Goal: Task Accomplishment & Management: Manage account settings

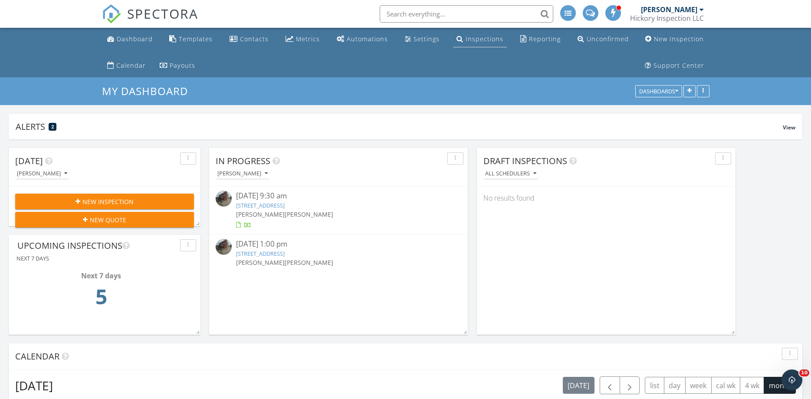
click at [472, 40] on div "Inspections" at bounding box center [484, 39] width 38 height 8
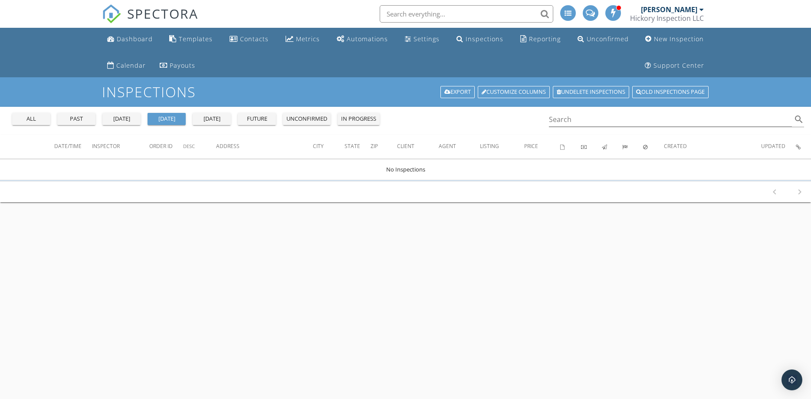
click at [34, 119] on div "all" at bounding box center [31, 119] width 31 height 9
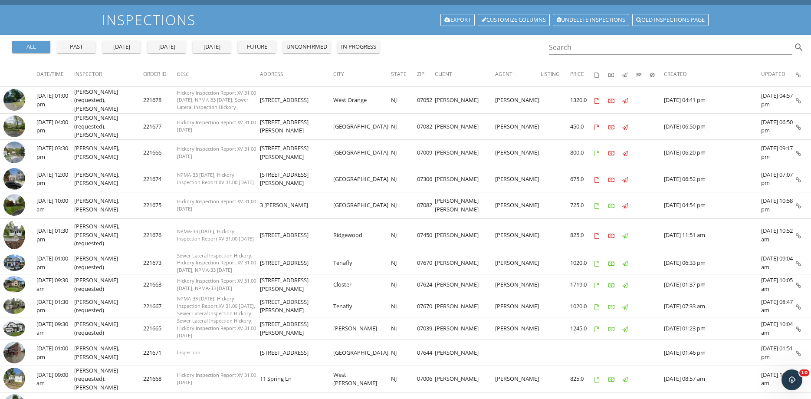
scroll to position [147, 0]
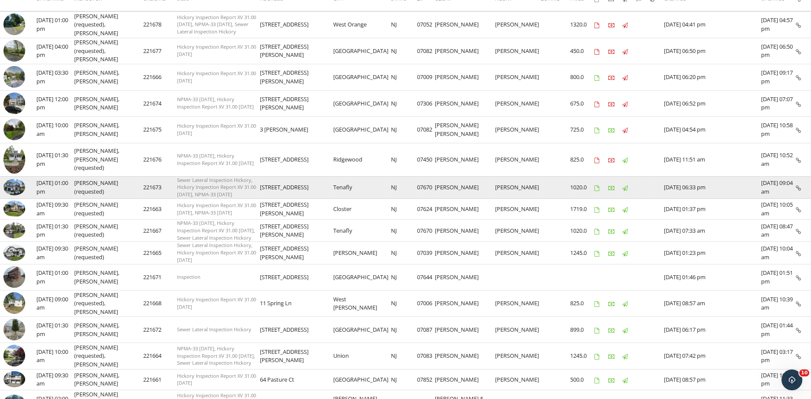
click at [13, 187] on img at bounding box center [14, 187] width 22 height 16
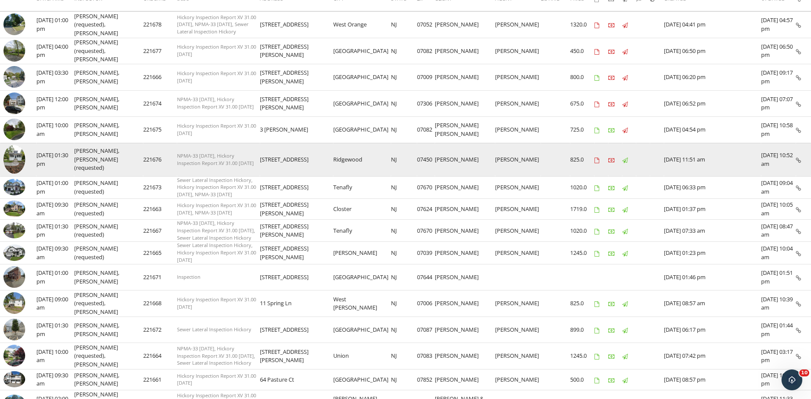
click at [13, 159] on img at bounding box center [14, 159] width 22 height 29
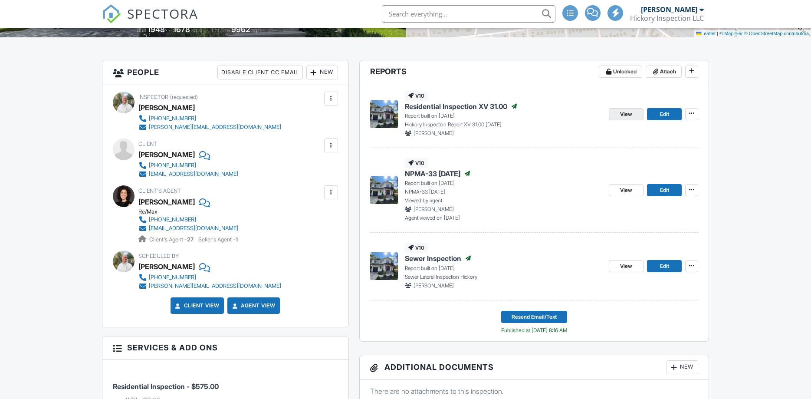
scroll to position [221, 0]
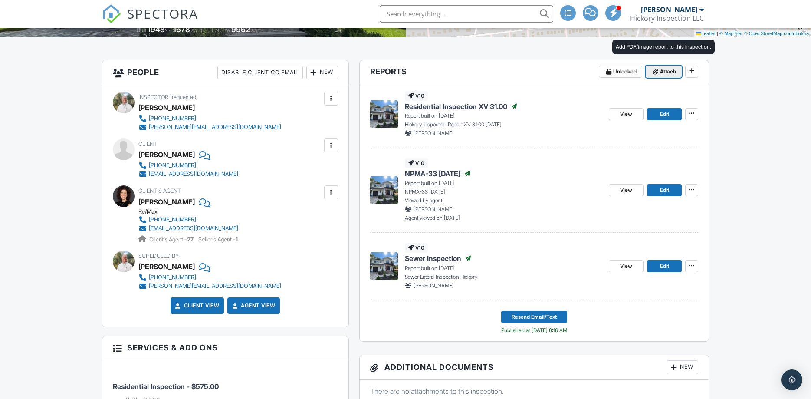
click at [655, 72] on icon at bounding box center [655, 72] width 5 height 6
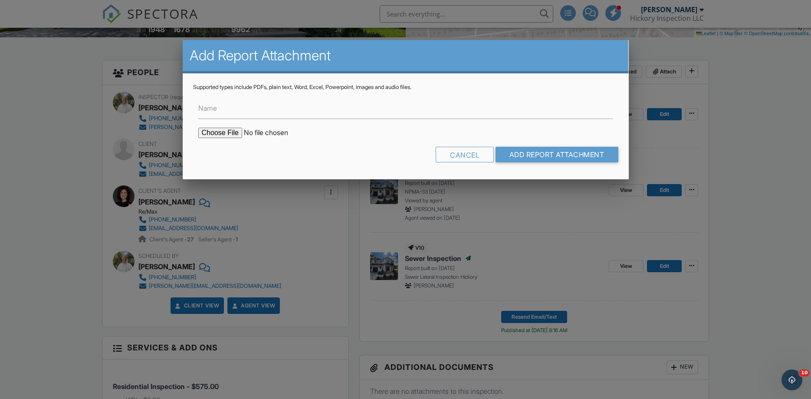
click at [219, 130] on input "file" at bounding box center [271, 133] width 147 height 10
type input "C:\fakepath\48 Windsor Rd - Tenafly - Tank Sweep 2025-09-26.pdf"
click at [514, 155] on input "Add Report Attachment" at bounding box center [556, 155] width 123 height 16
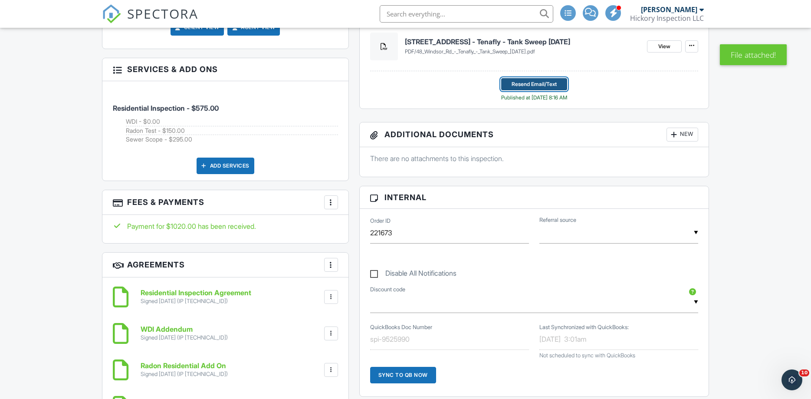
click at [527, 86] on span "Resend Email/Text" at bounding box center [533, 84] width 45 height 9
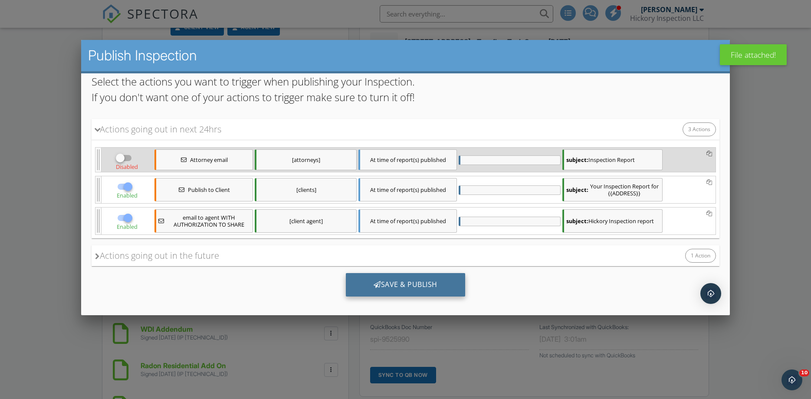
scroll to position [108, 0]
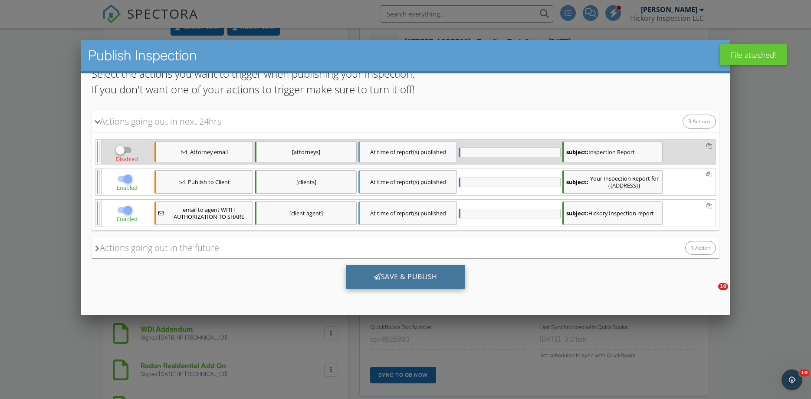
click at [400, 281] on div "Save & Publish" at bounding box center [404, 276] width 119 height 23
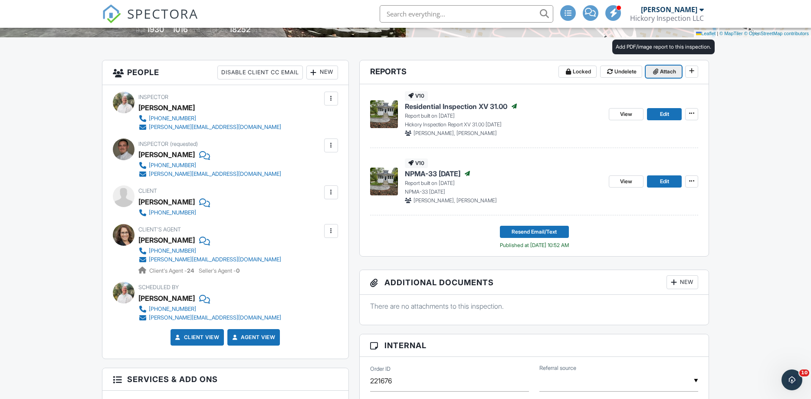
click at [662, 75] on span "Attach" at bounding box center [668, 71] width 16 height 9
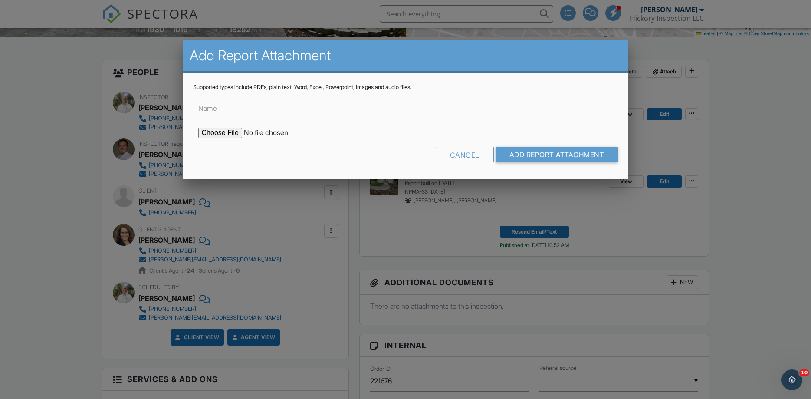
click at [220, 130] on input "file" at bounding box center [271, 133] width 147 height 10
type input "C:\fakepath\520 W Saddle River Rd - Ridgewood - Tank Sweep 2025-09-27.pdf"
click at [565, 153] on input "Add Report Attachment" at bounding box center [556, 155] width 123 height 16
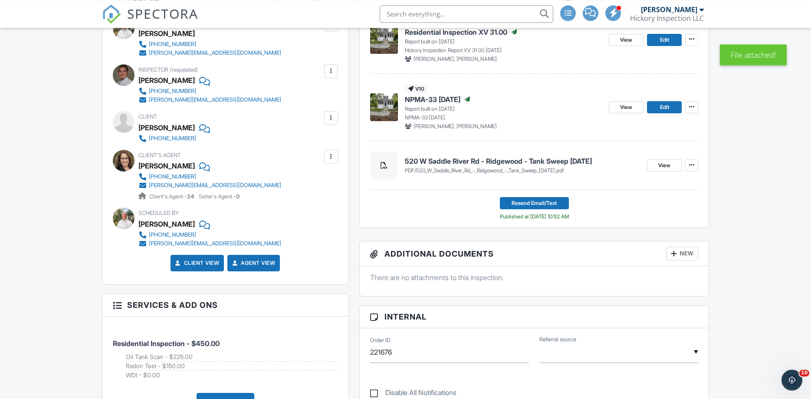
scroll to position [267, 0]
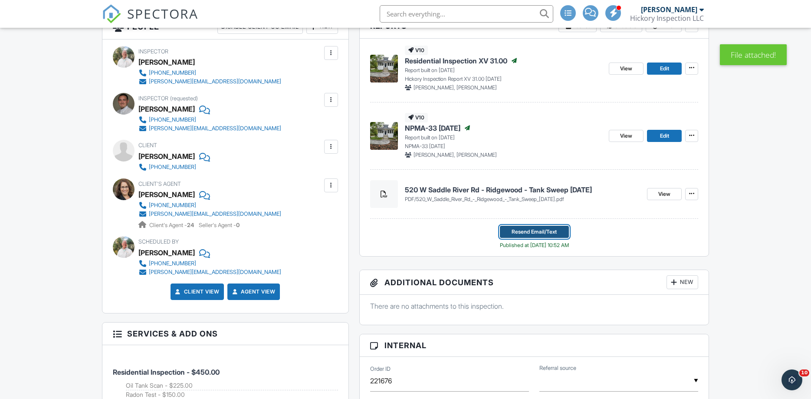
click at [525, 233] on span "Resend Email/Text" at bounding box center [533, 231] width 45 height 9
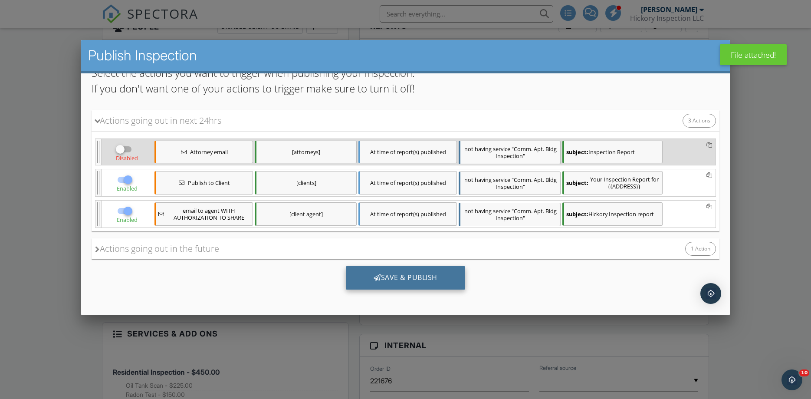
scroll to position [93, 0]
click at [389, 274] on div "Save & Publish" at bounding box center [404, 276] width 119 height 23
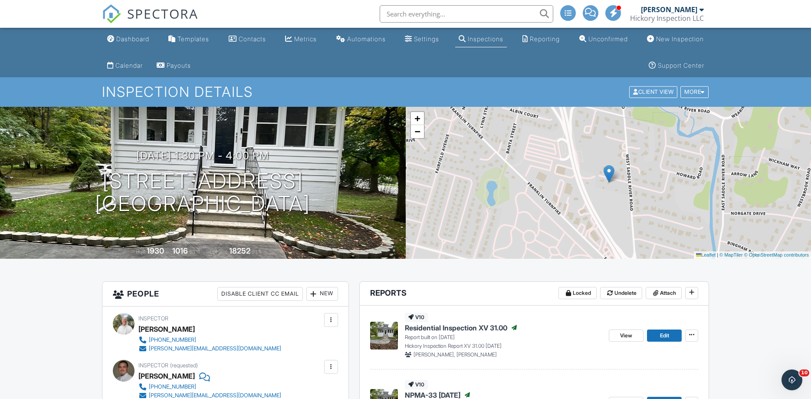
click at [145, 39] on div "Dashboard" at bounding box center [132, 38] width 33 height 7
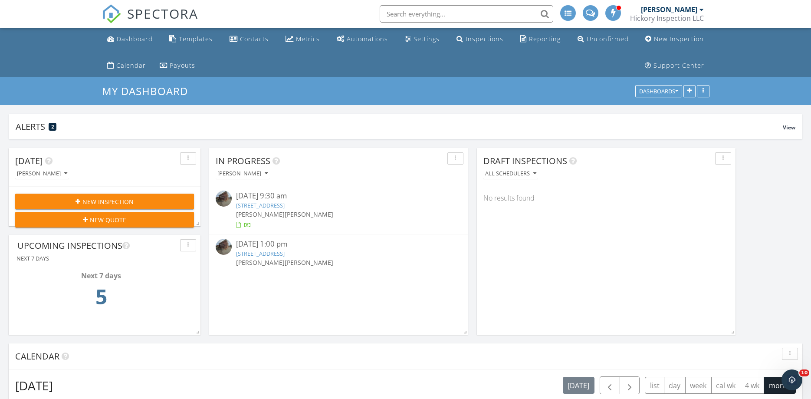
click at [285, 253] on link "300 Garibaldi Ave, Lodi, NJ 07644" at bounding box center [260, 253] width 49 height 8
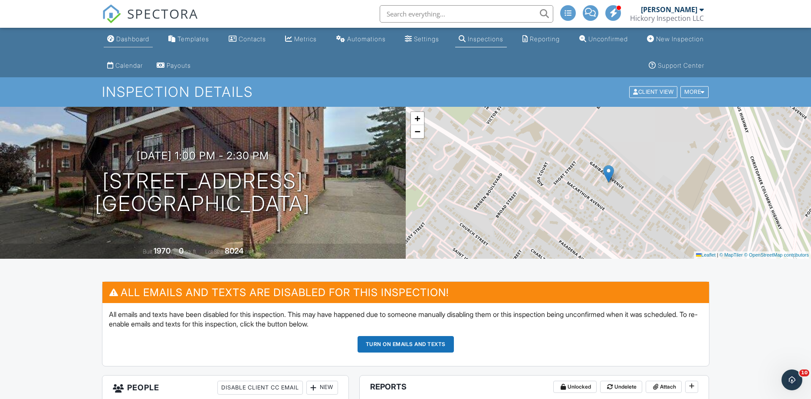
click at [121, 35] on link "Dashboard" at bounding box center [128, 39] width 49 height 16
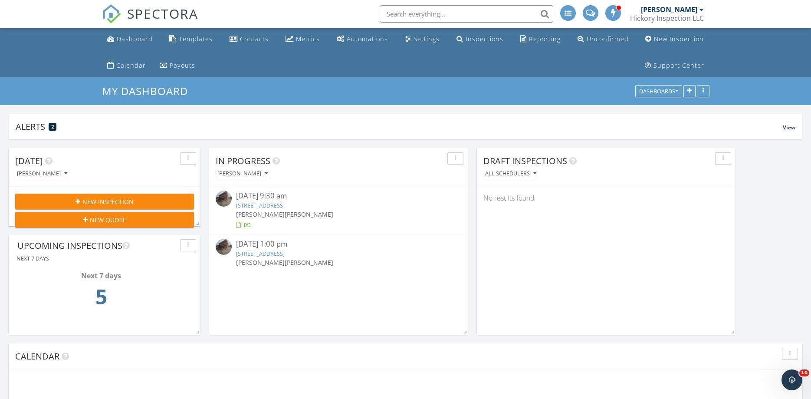
scroll to position [187, 259]
click at [260, 207] on link "[STREET_ADDRESS]" at bounding box center [260, 205] width 49 height 8
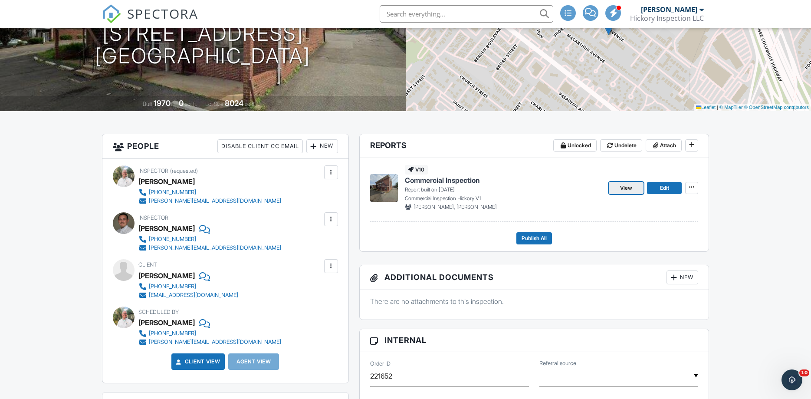
click at [623, 190] on span "View" at bounding box center [626, 187] width 12 height 9
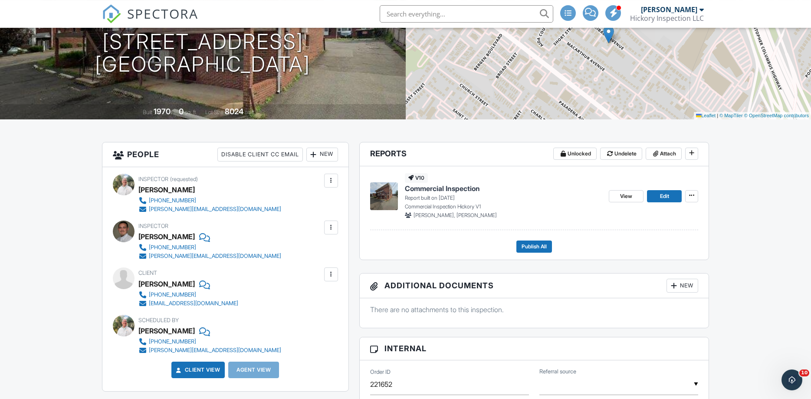
scroll to position [147, 0]
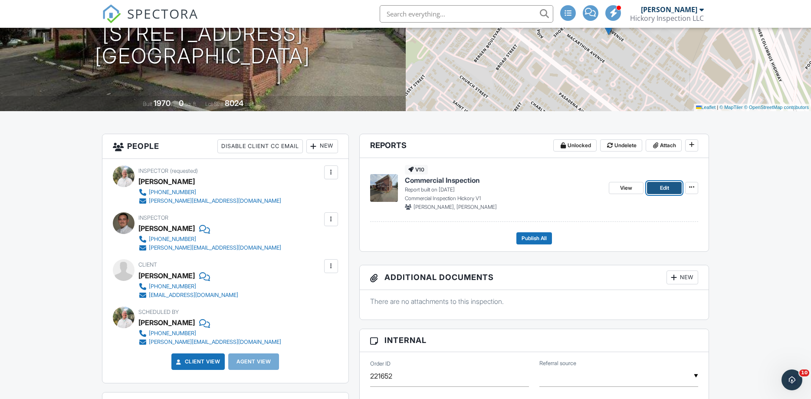
click at [657, 188] on link "Edit" at bounding box center [664, 188] width 35 height 12
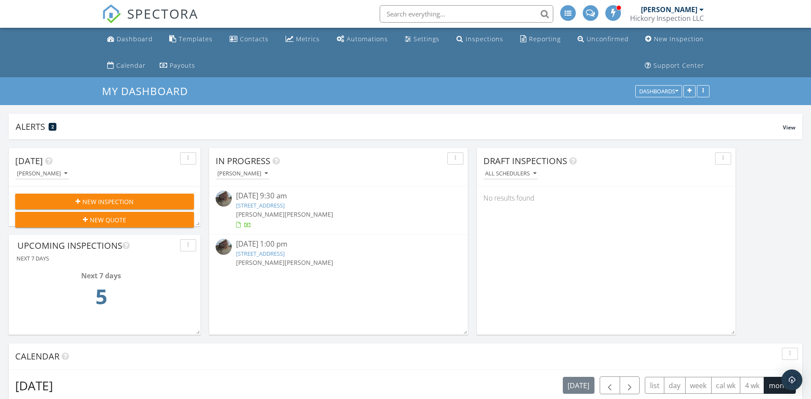
scroll to position [74, 0]
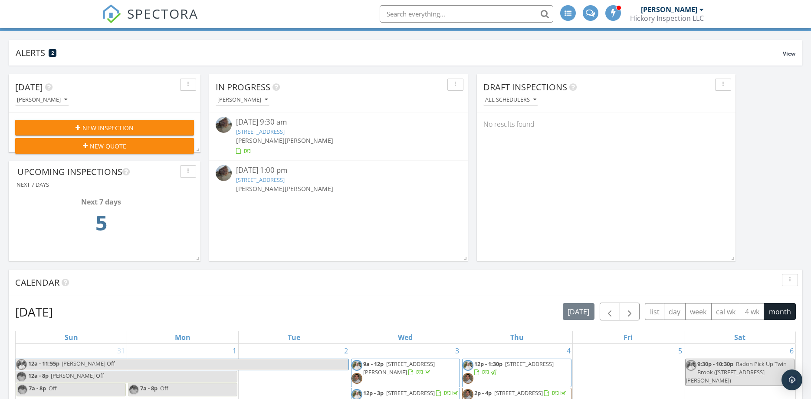
click at [280, 133] on link "[STREET_ADDRESS]" at bounding box center [260, 132] width 49 height 8
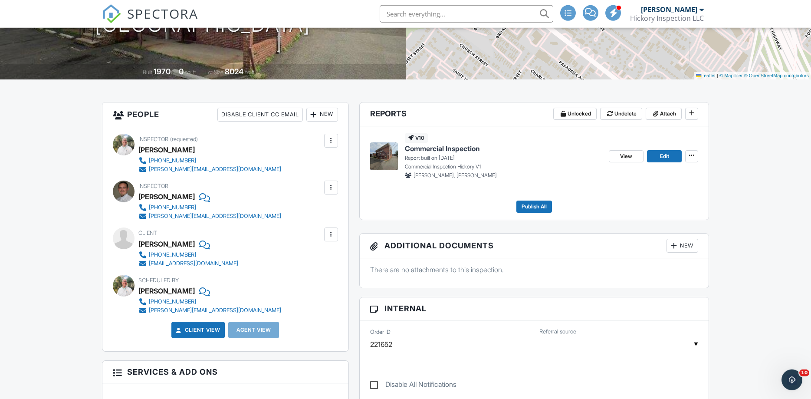
scroll to position [147, 0]
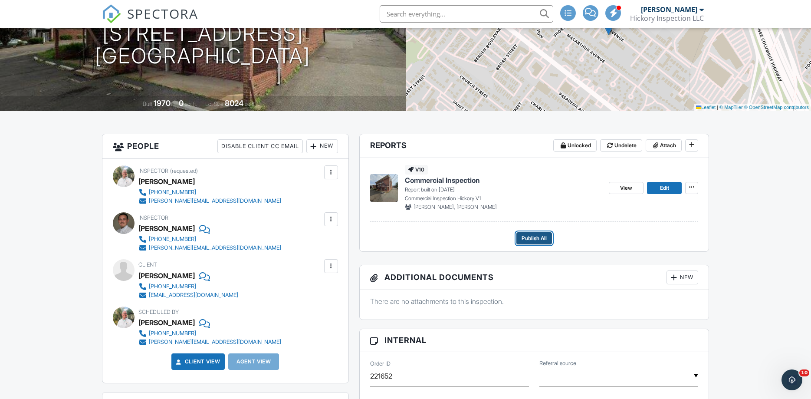
click at [531, 238] on span "Publish All" at bounding box center [533, 238] width 25 height 9
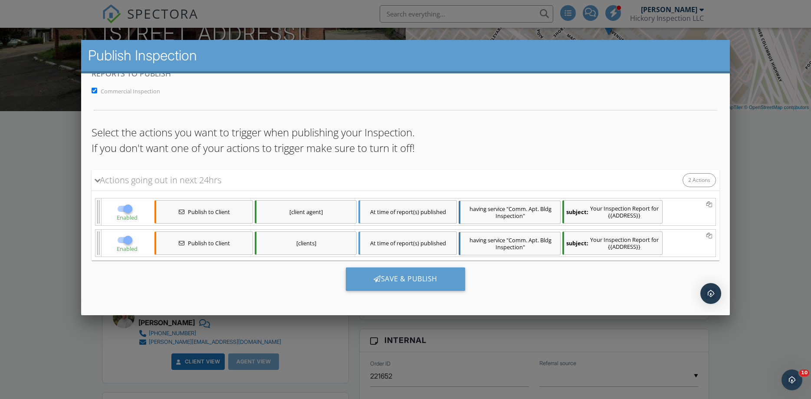
scroll to position [18, 0]
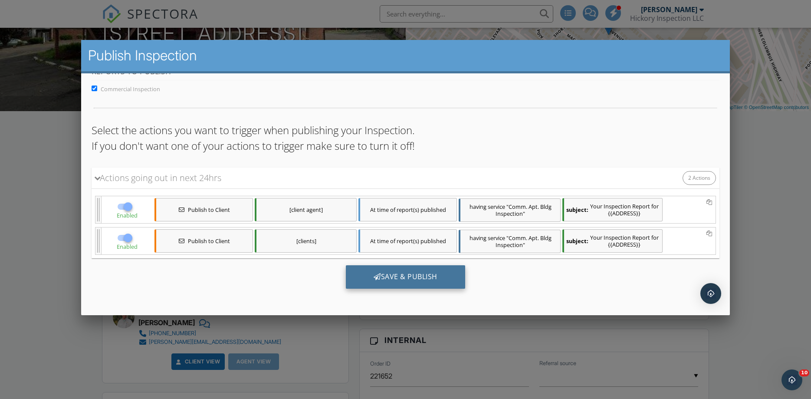
click at [402, 282] on div "Save & Publish" at bounding box center [404, 276] width 119 height 23
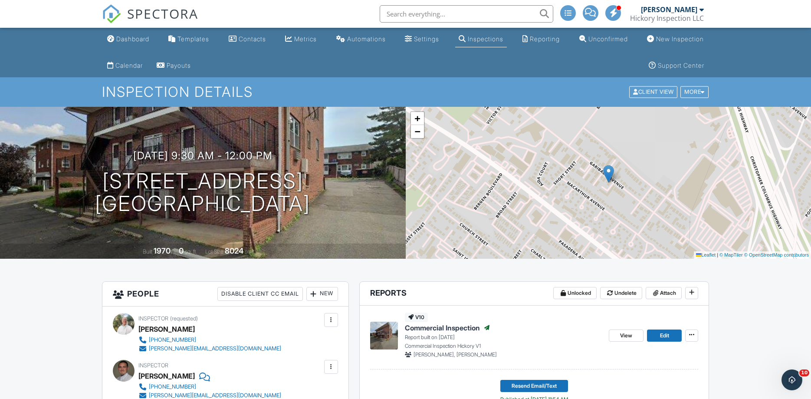
click at [471, 40] on div "Inspections" at bounding box center [486, 38] width 36 height 7
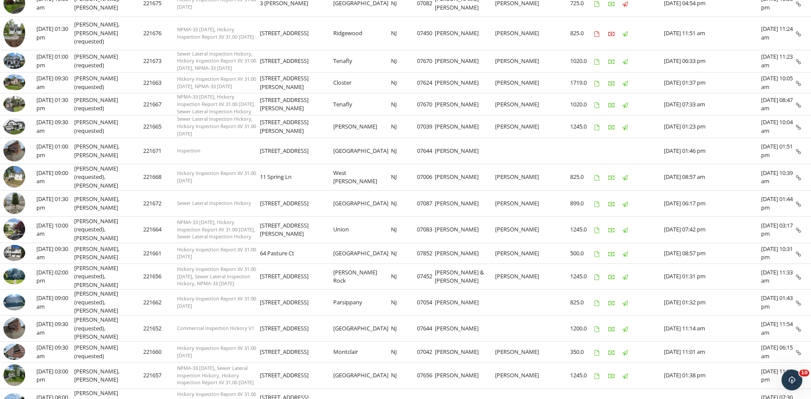
scroll to position [295, 0]
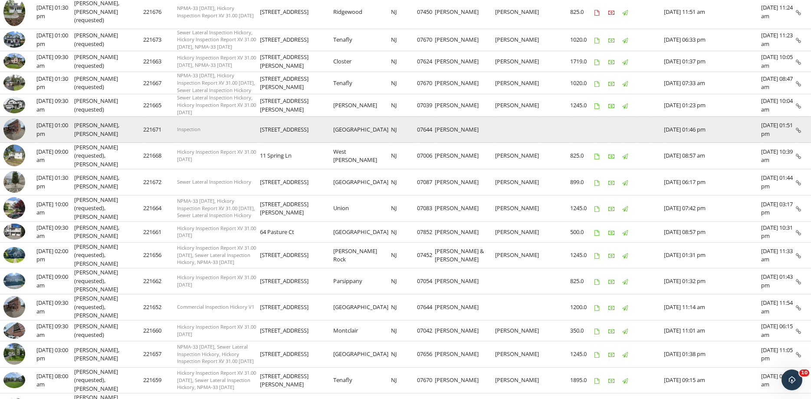
click at [9, 120] on img at bounding box center [14, 129] width 22 height 22
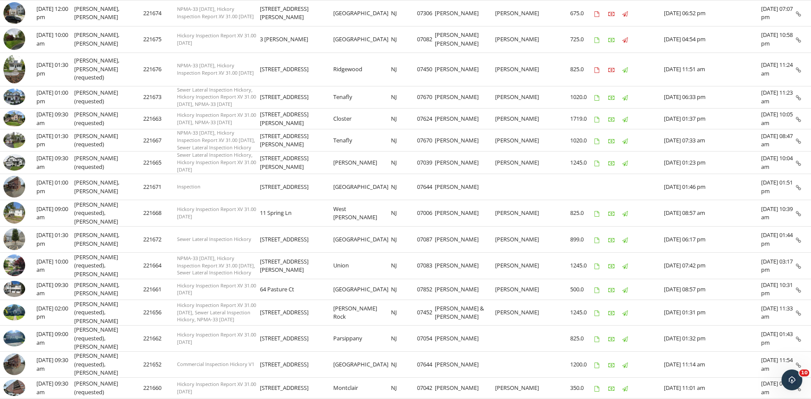
scroll to position [0, 0]
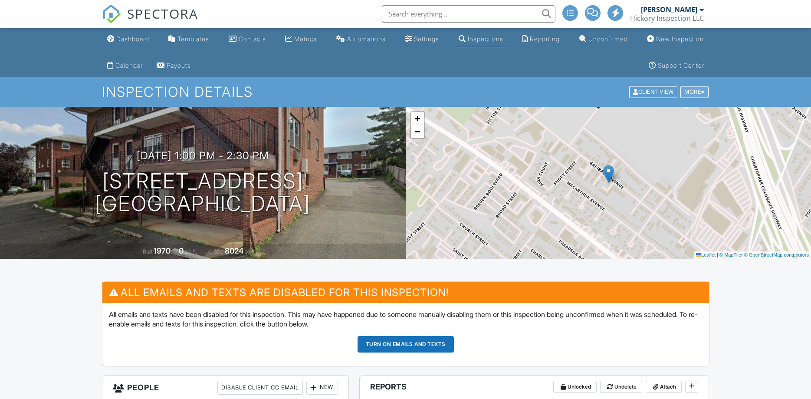
click at [700, 97] on div "More" at bounding box center [694, 92] width 28 height 12
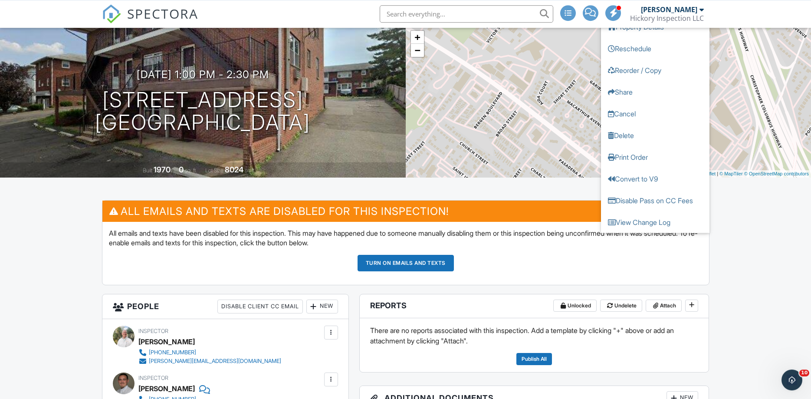
scroll to position [74, 0]
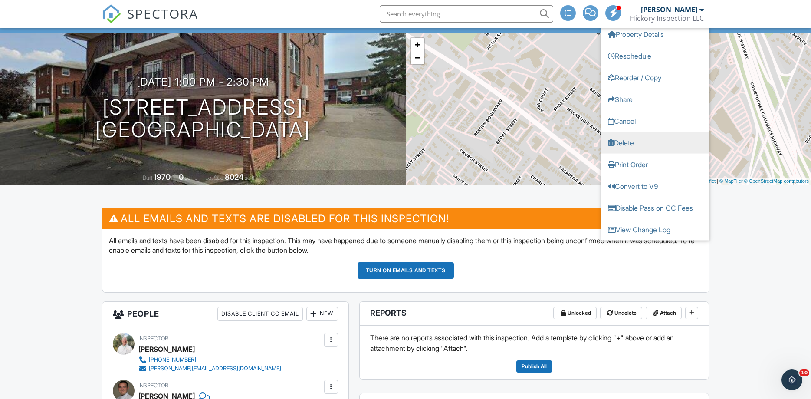
click at [630, 140] on link "Delete" at bounding box center [655, 143] width 108 height 22
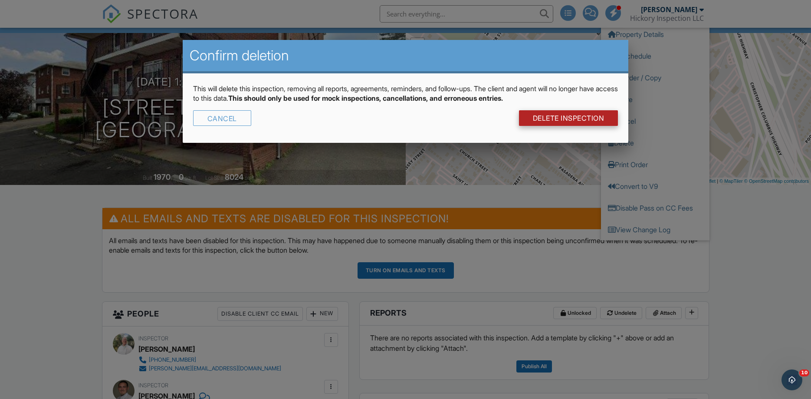
click at [543, 118] on link "DELETE Inspection" at bounding box center [568, 118] width 99 height 16
